Goal: Transaction & Acquisition: Purchase product/service

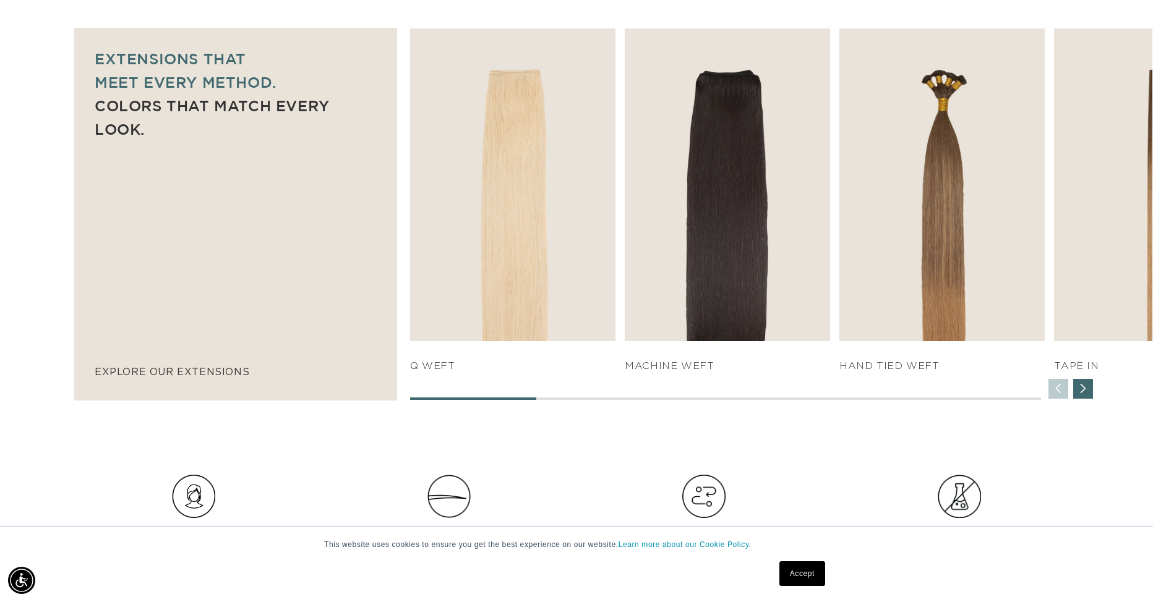
scroll to position [877, 0]
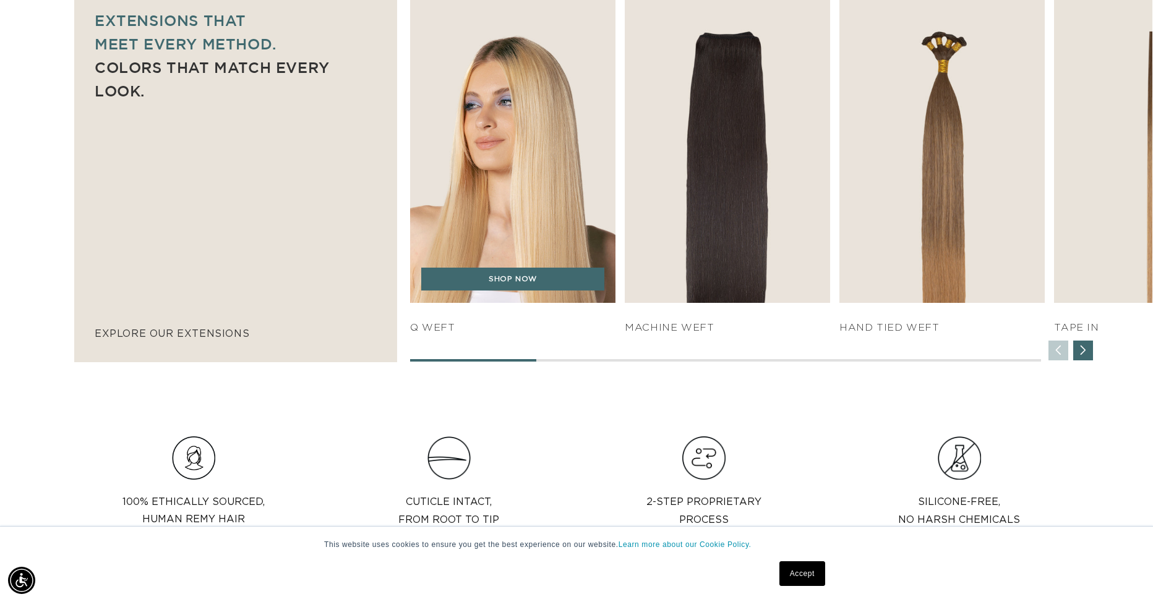
click at [508, 204] on img "1 / 7" at bounding box center [513, 147] width 216 height 328
click at [448, 281] on link "SHOP NOW" at bounding box center [512, 280] width 183 height 24
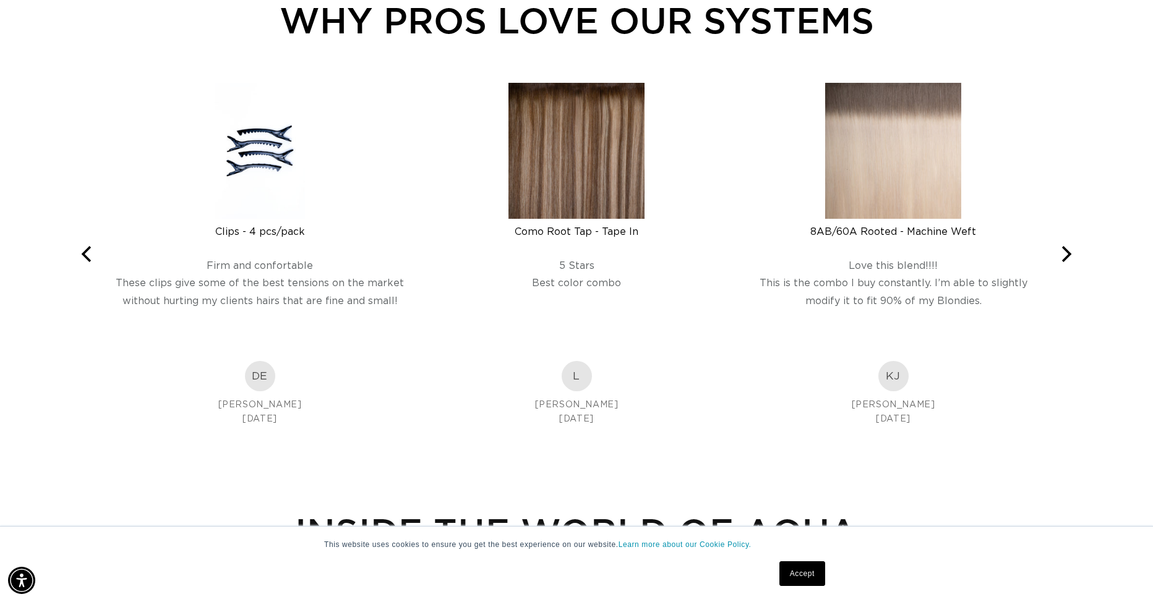
scroll to position [0, 1065]
click at [1069, 250] on icon "Next" at bounding box center [1067, 254] width 10 height 16
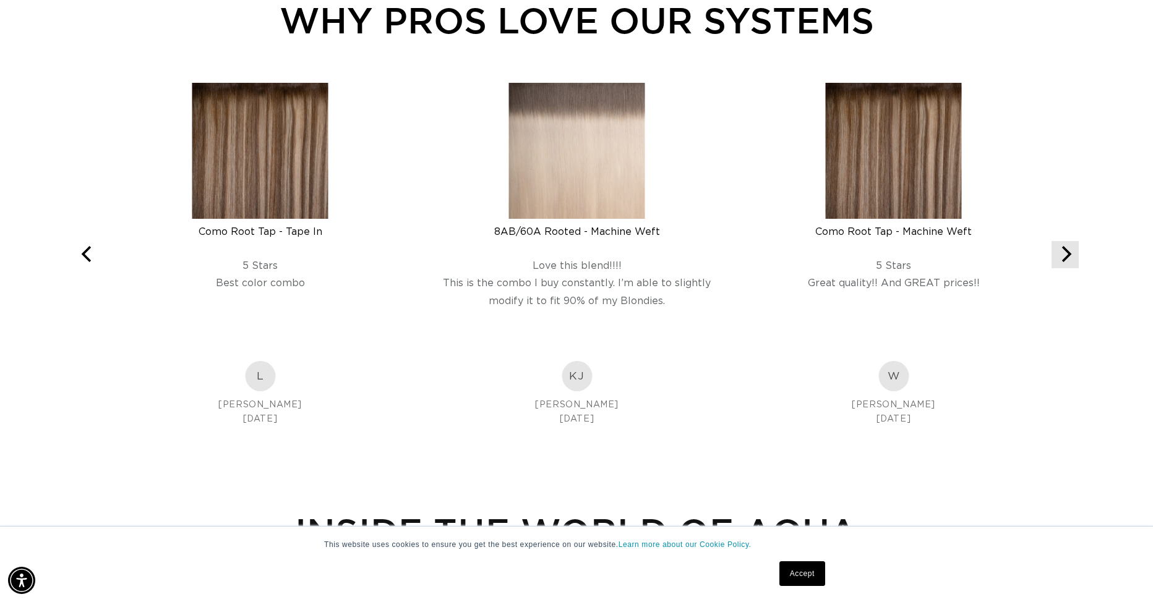
click at [1069, 250] on icon "Next" at bounding box center [1067, 254] width 10 height 16
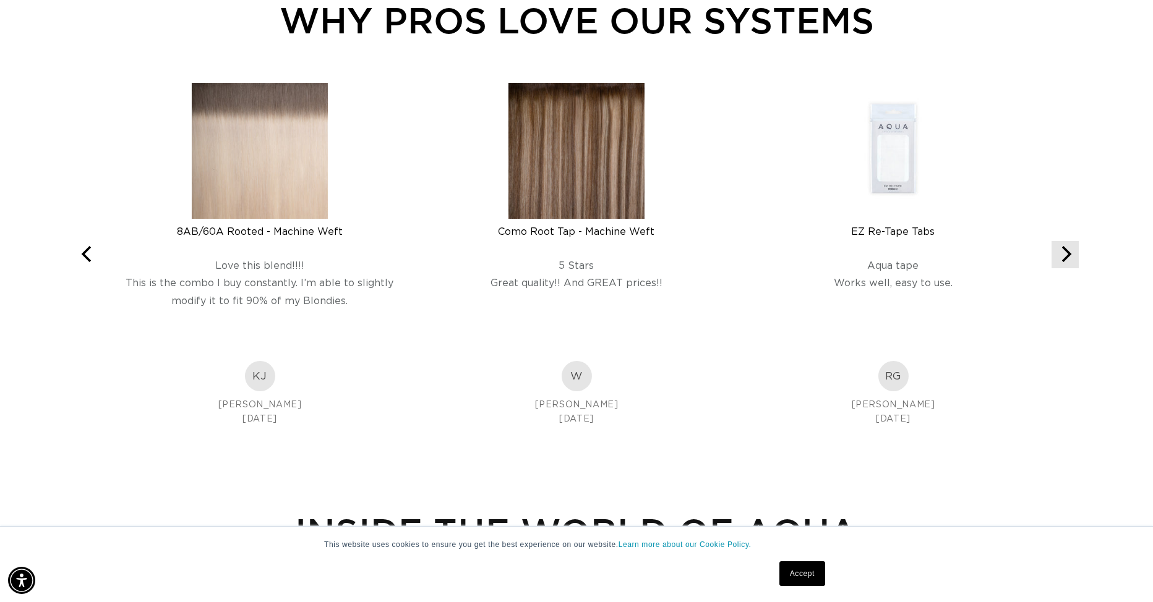
click at [1069, 250] on icon "Next" at bounding box center [1065, 254] width 16 height 16
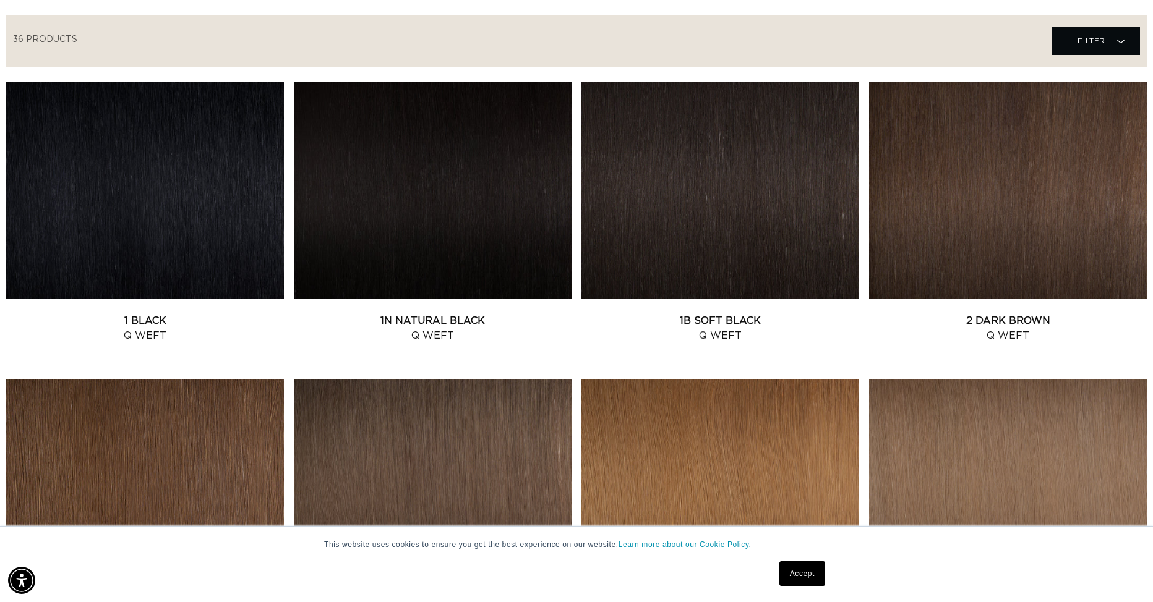
scroll to position [351, 0]
